Goal: Task Accomplishment & Management: Use online tool/utility

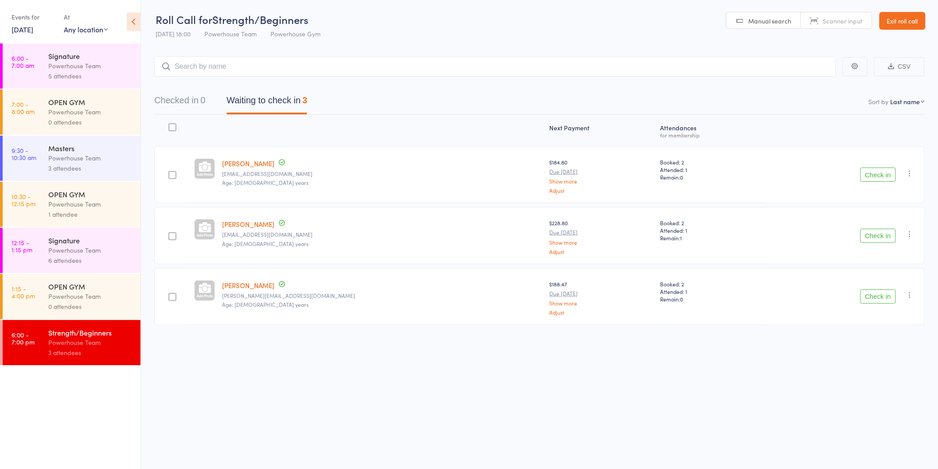
drag, startPoint x: 870, startPoint y: 173, endPoint x: 872, endPoint y: 185, distance: 12.1
click at [870, 173] on button "Check in" at bounding box center [878, 175] width 35 height 14
click at [871, 172] on button "Check in" at bounding box center [878, 175] width 35 height 14
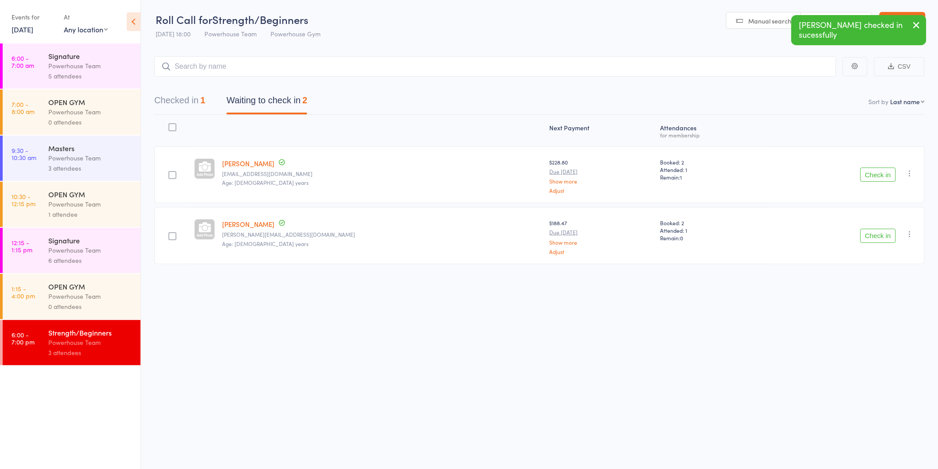
click at [868, 174] on button "Check in" at bounding box center [878, 175] width 35 height 14
click at [870, 175] on button "Check in" at bounding box center [878, 175] width 35 height 14
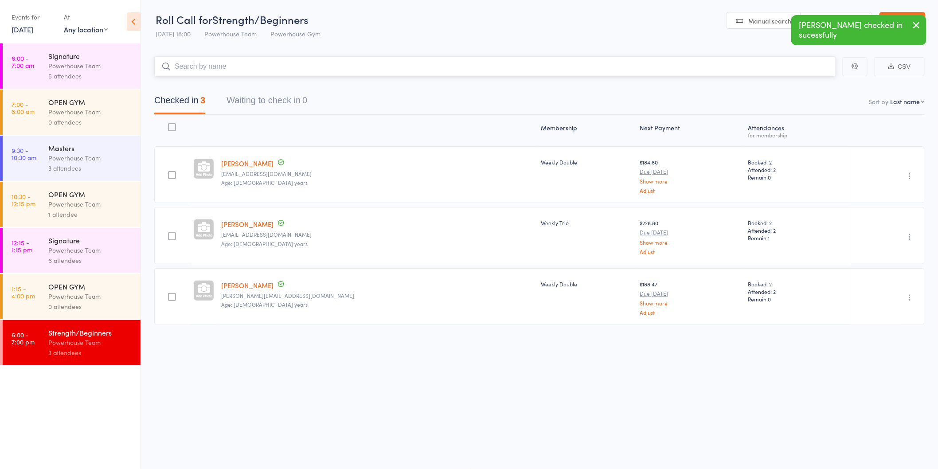
click at [225, 68] on input "search" at bounding box center [495, 66] width 682 height 20
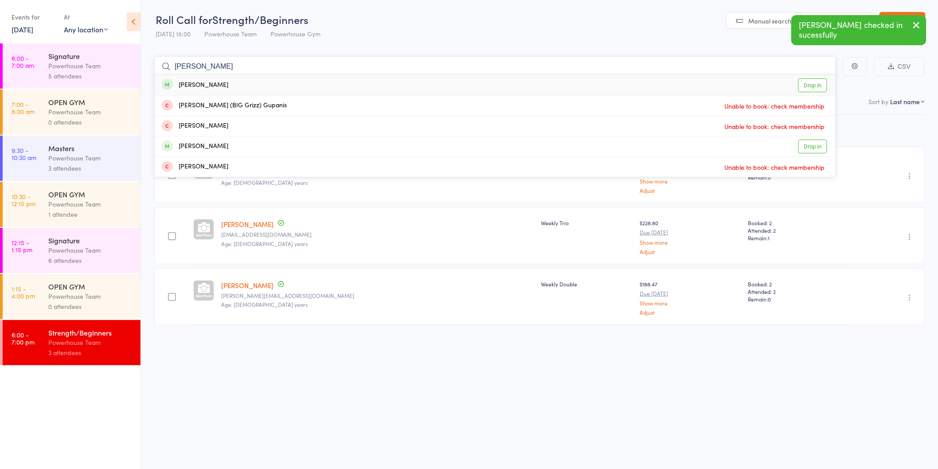
type input "sean"
click at [225, 86] on div "Sean Thurbon Drop in" at bounding box center [495, 85] width 681 height 20
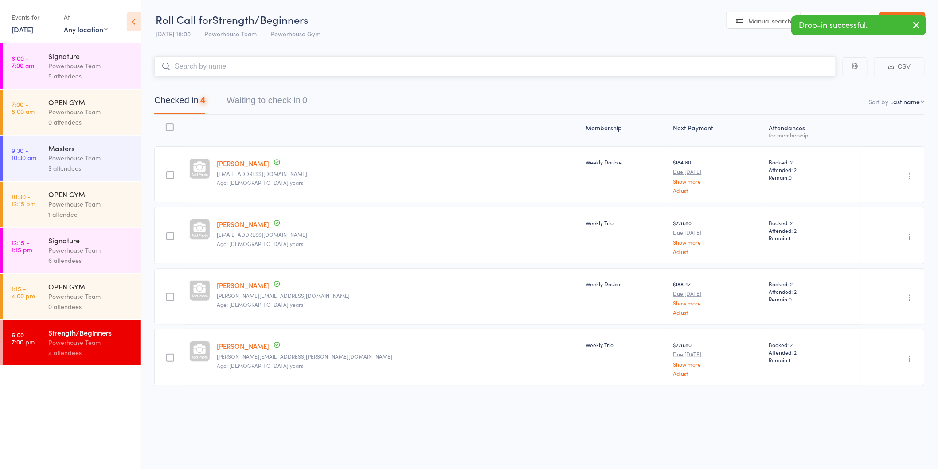
click at [212, 65] on input "search" at bounding box center [495, 66] width 682 height 20
type input "a"
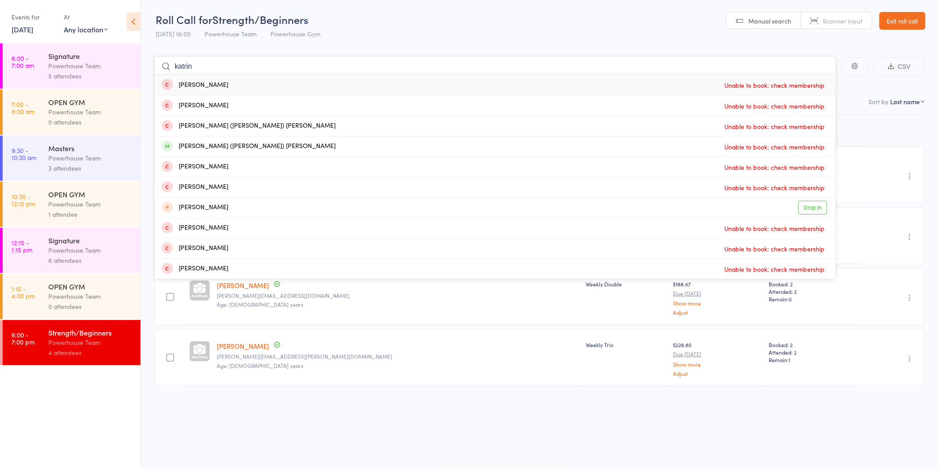
type input "katrin"
click at [773, 86] on span "Unable to book: check membership" at bounding box center [775, 84] width 105 height 13
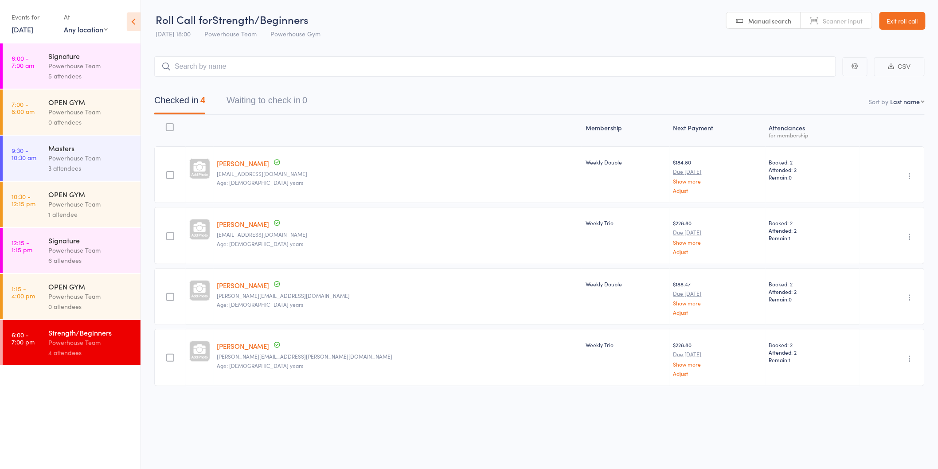
click at [133, 15] on icon at bounding box center [134, 21] width 14 height 19
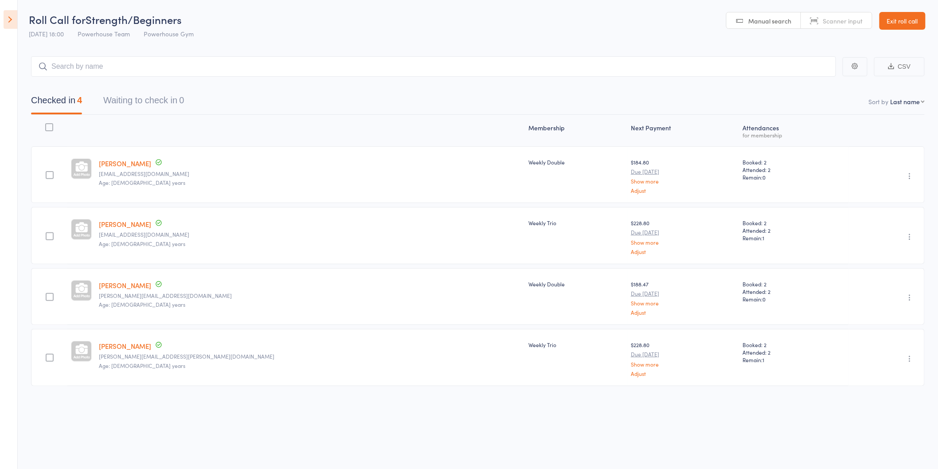
click at [9, 18] on icon at bounding box center [11, 19] width 14 height 19
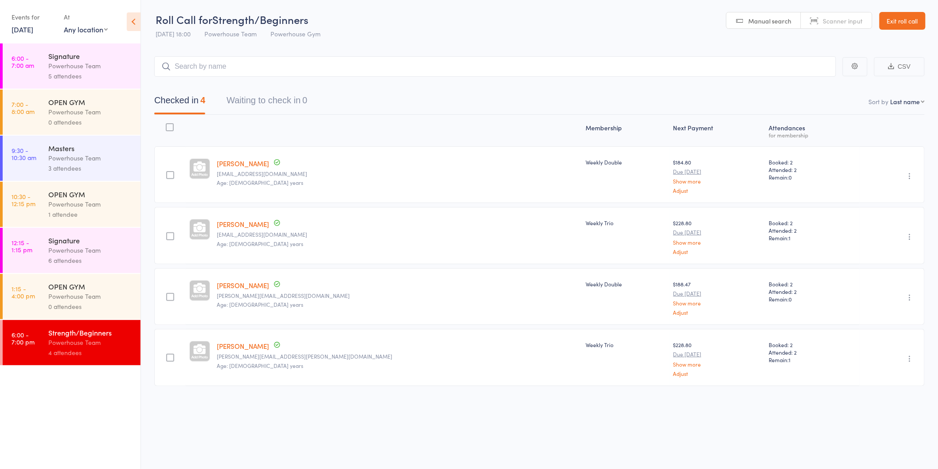
click at [890, 23] on link "Exit roll call" at bounding box center [903, 21] width 46 height 18
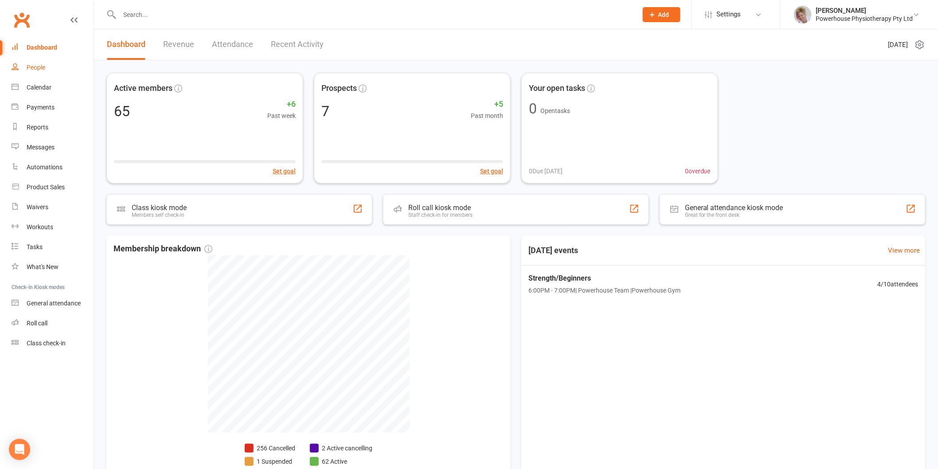
click at [46, 71] on link "People" at bounding box center [53, 68] width 82 height 20
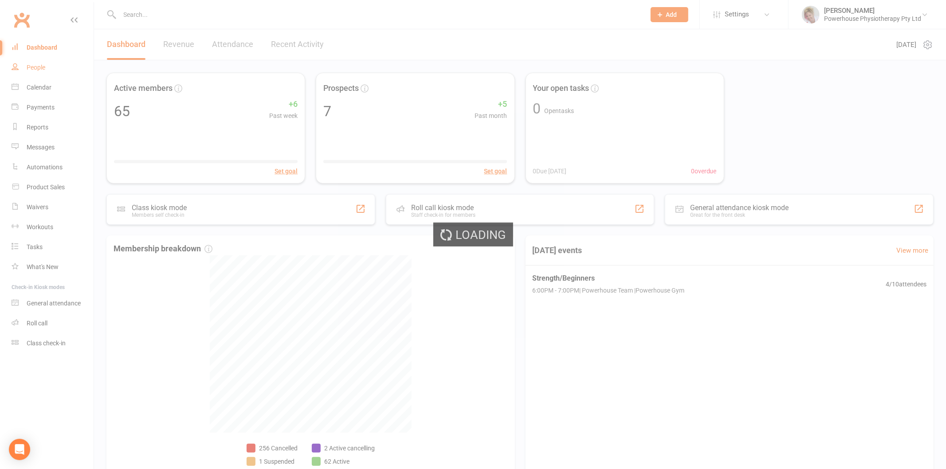
select select "100"
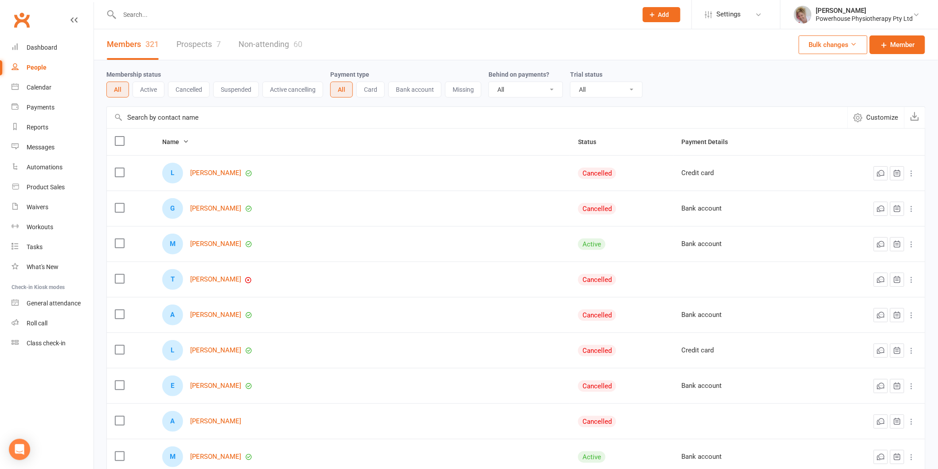
click at [196, 115] on input "text" at bounding box center [477, 117] width 741 height 21
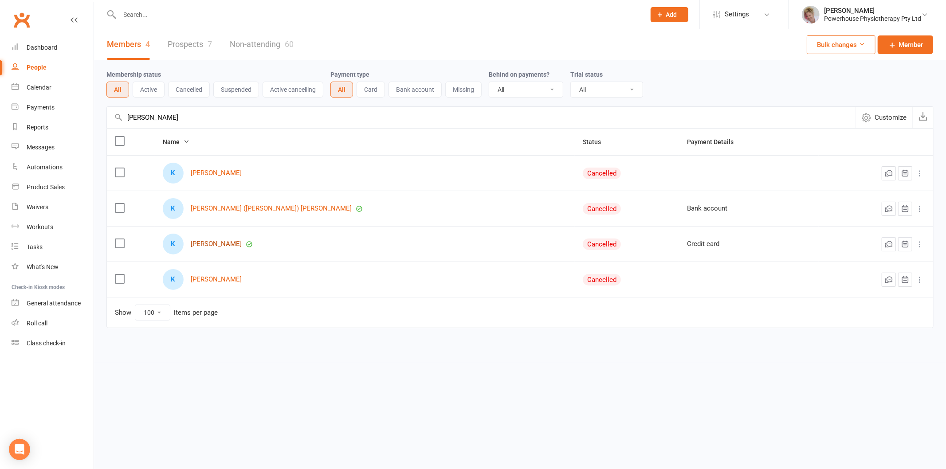
type input "[PERSON_NAME]"
click at [224, 245] on link "[PERSON_NAME]" at bounding box center [216, 244] width 51 height 8
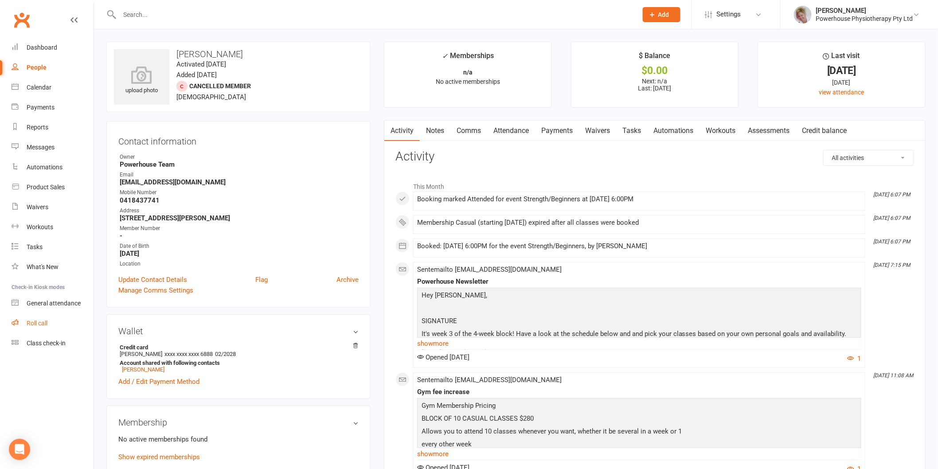
click at [60, 321] on link "Roll call" at bounding box center [53, 324] width 82 height 20
